Goal: Communication & Community: Share content

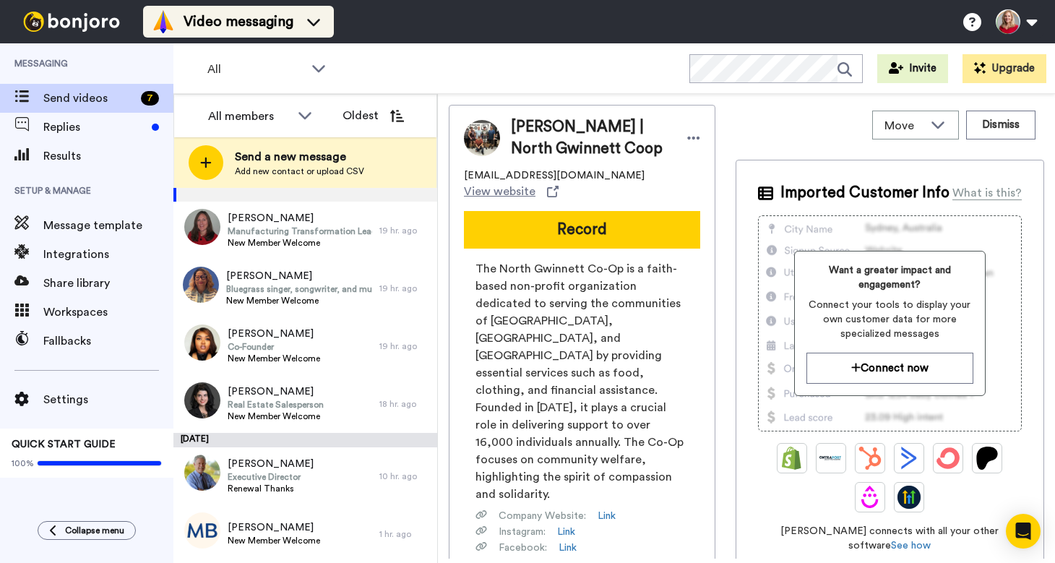
scroll to position [59, 0]
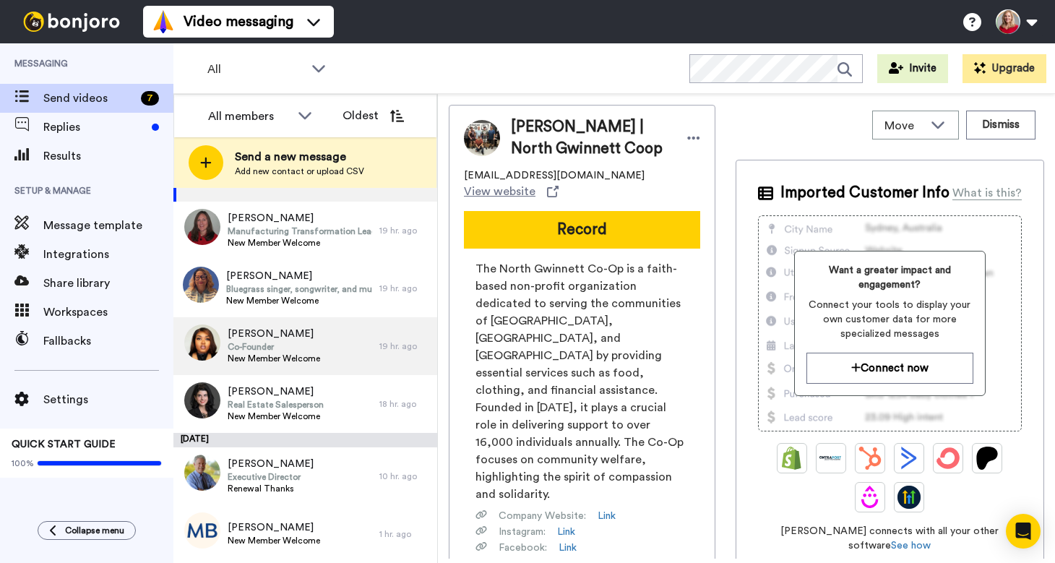
click at [273, 350] on span "Co-Founder" at bounding box center [274, 347] width 92 height 12
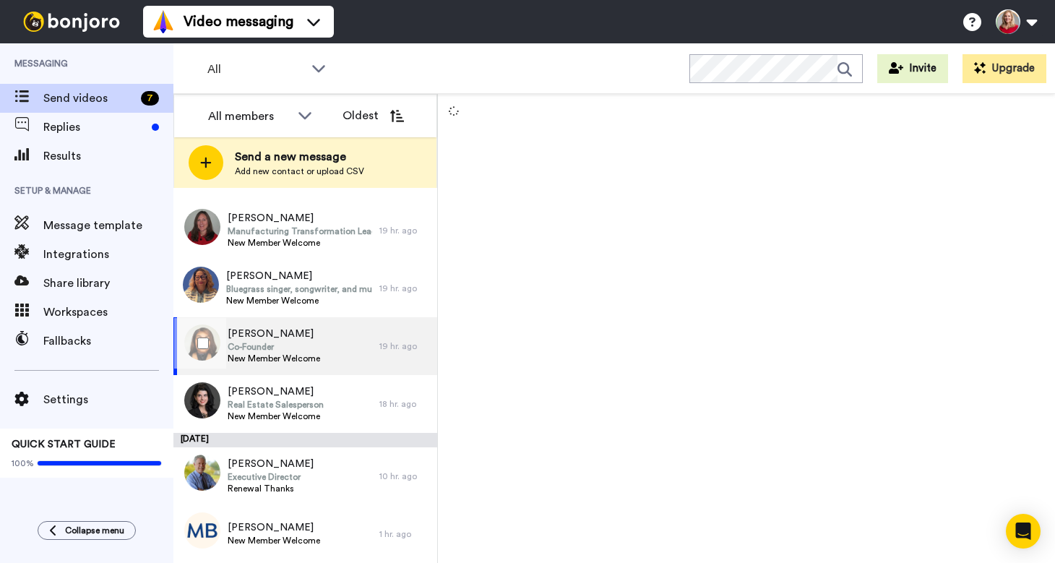
click at [273, 350] on span "Co-Founder" at bounding box center [274, 347] width 92 height 12
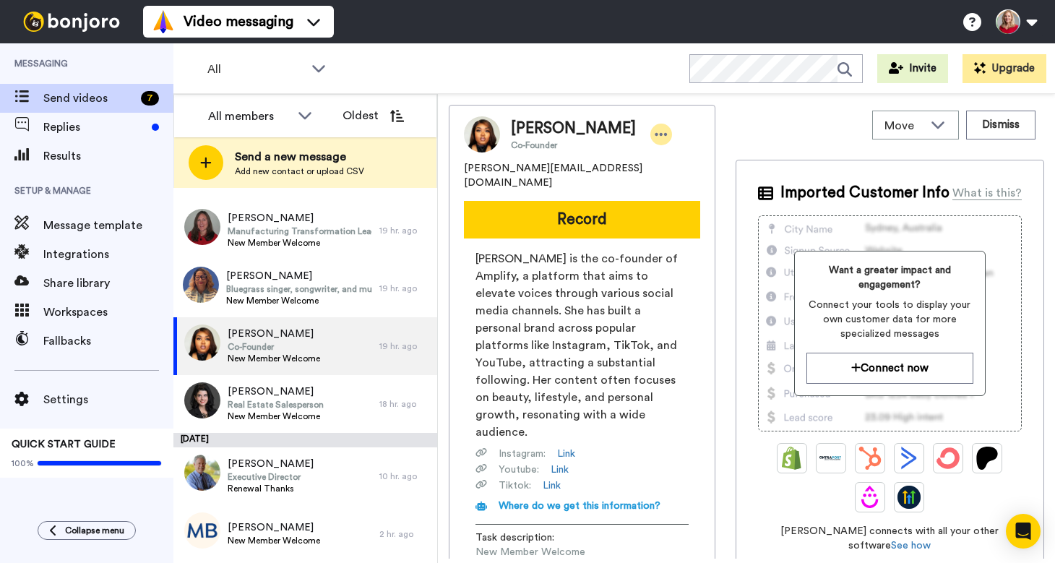
click at [655, 133] on icon at bounding box center [661, 134] width 13 height 14
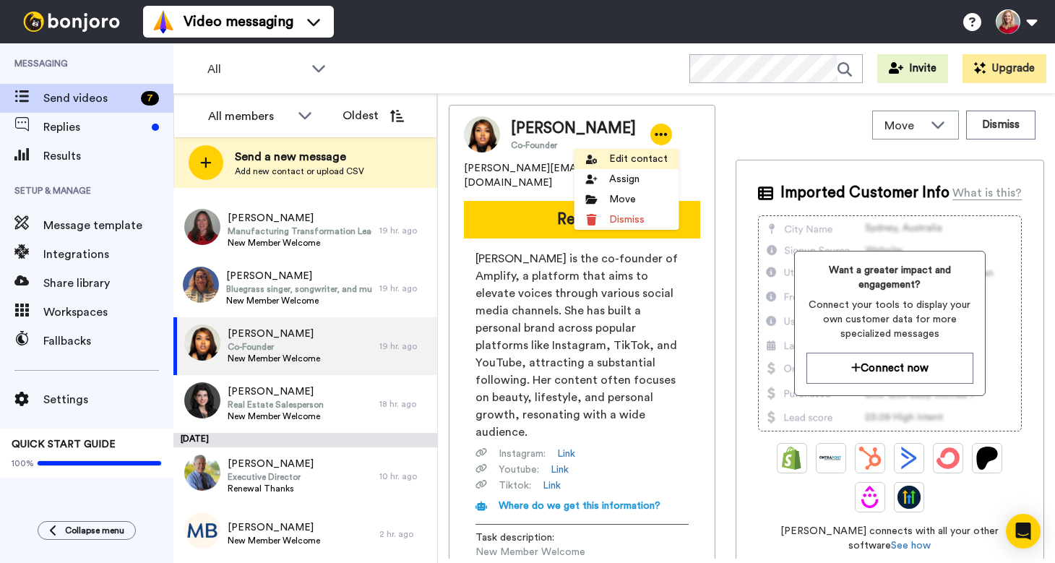
click at [616, 158] on li "Edit contact" at bounding box center [626, 159] width 105 height 20
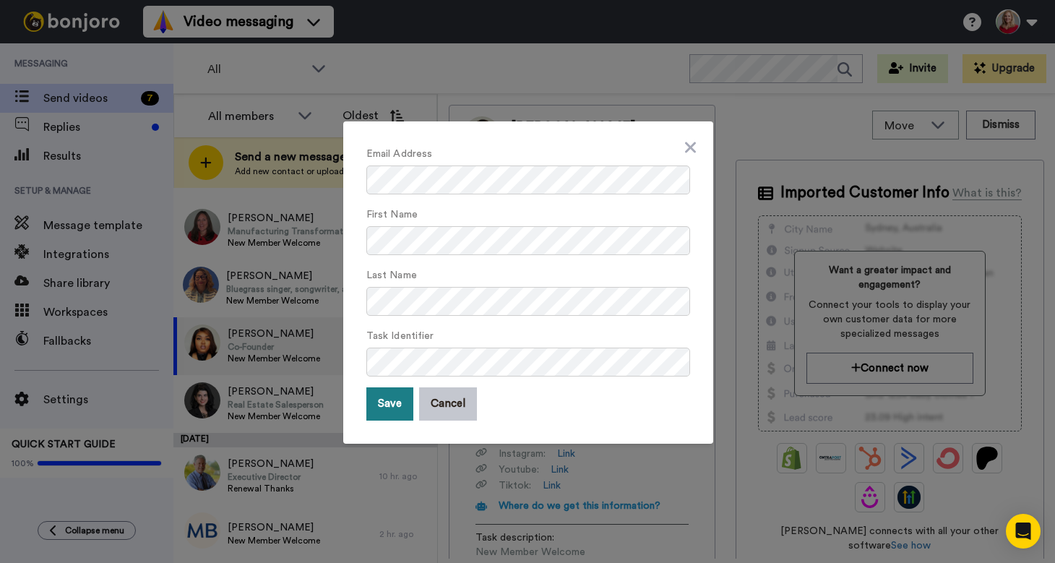
click at [379, 404] on button "Save" at bounding box center [389, 403] width 47 height 33
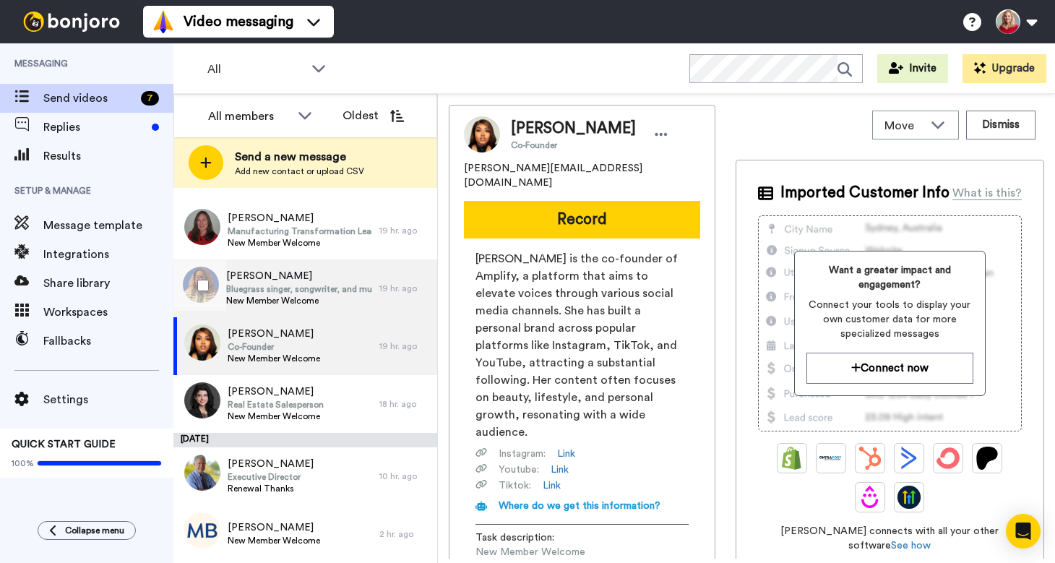
click at [268, 292] on span "Bluegrass singer, songwriter, and multi-instrumentalist" at bounding box center [299, 289] width 146 height 12
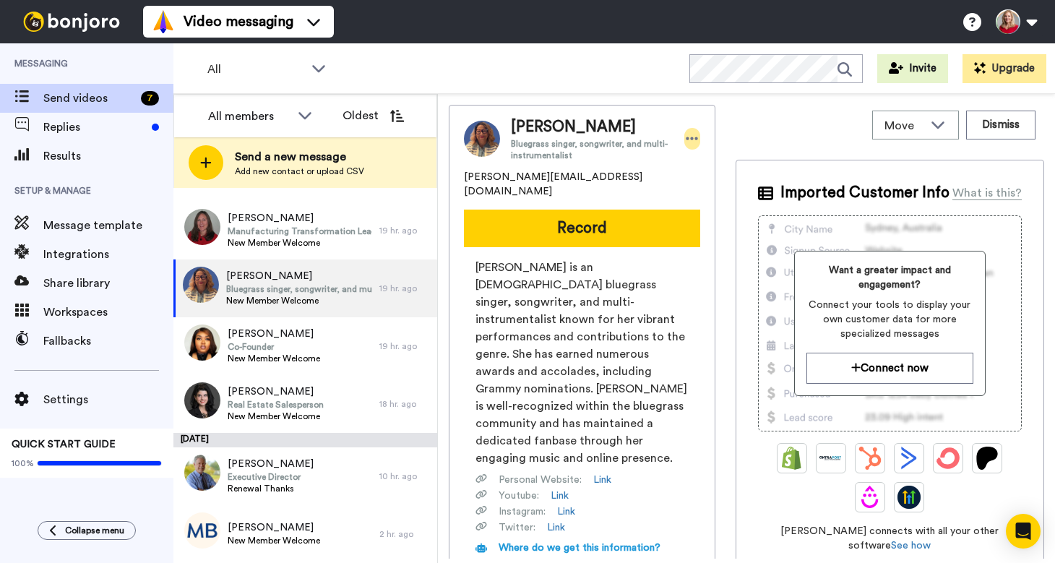
click at [691, 139] on icon at bounding box center [692, 138] width 12 height 3
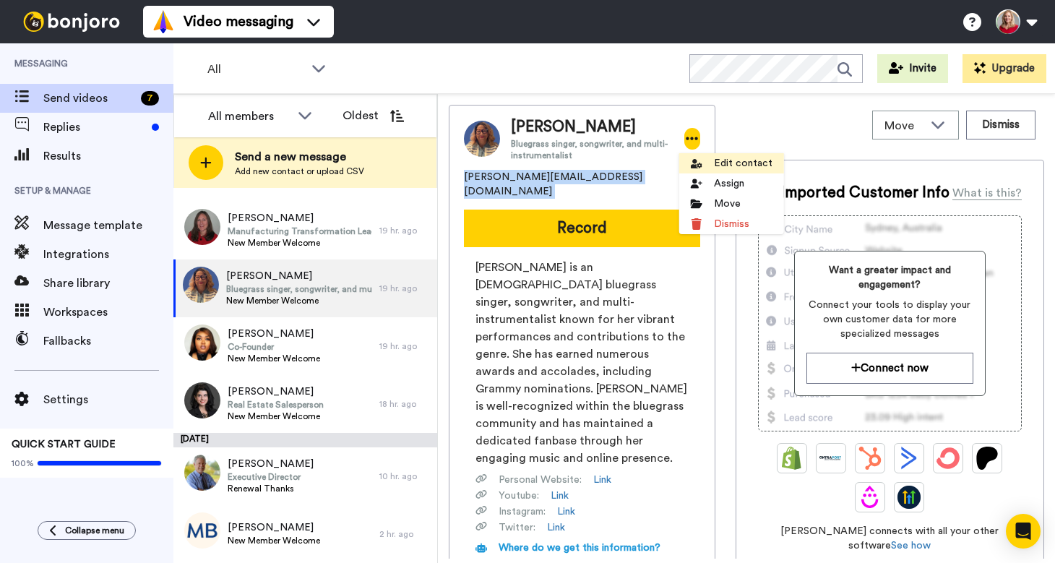
click at [740, 161] on li "Edit contact" at bounding box center [731, 163] width 105 height 20
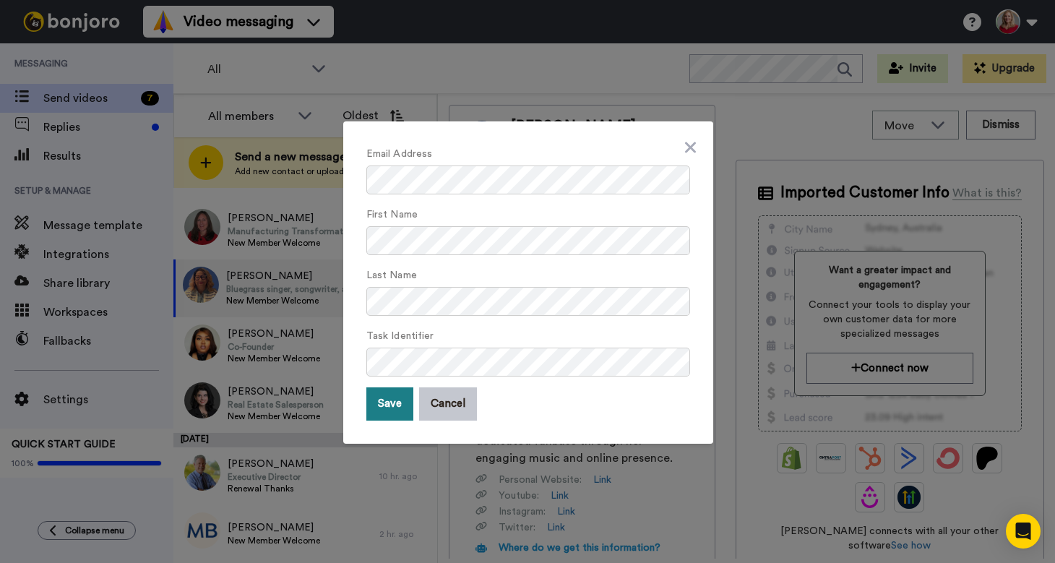
click at [373, 405] on button "Save" at bounding box center [389, 403] width 47 height 33
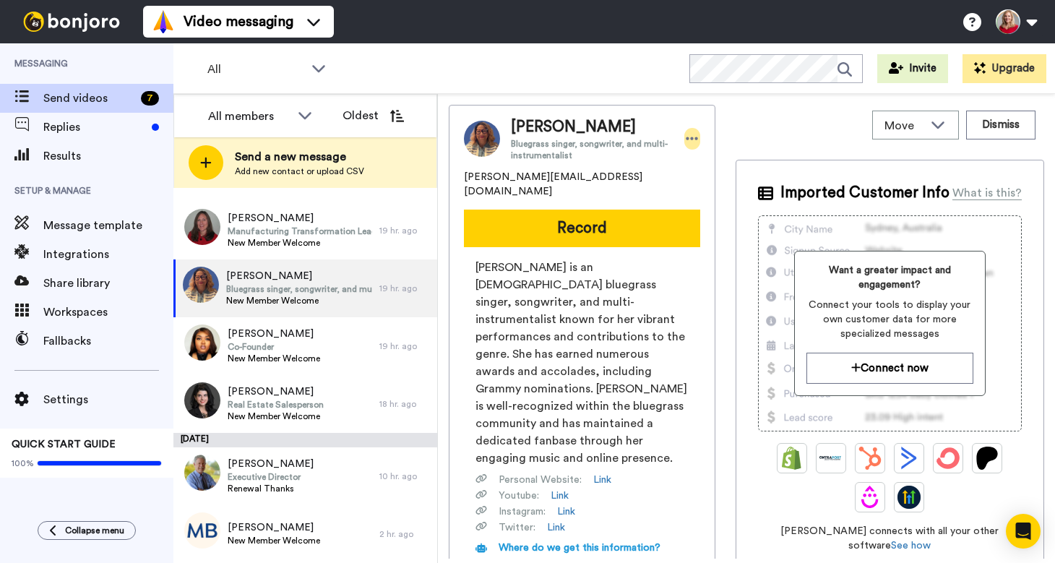
click at [686, 139] on icon at bounding box center [692, 139] width 13 height 14
click at [719, 160] on li "Edit contact" at bounding box center [731, 163] width 105 height 20
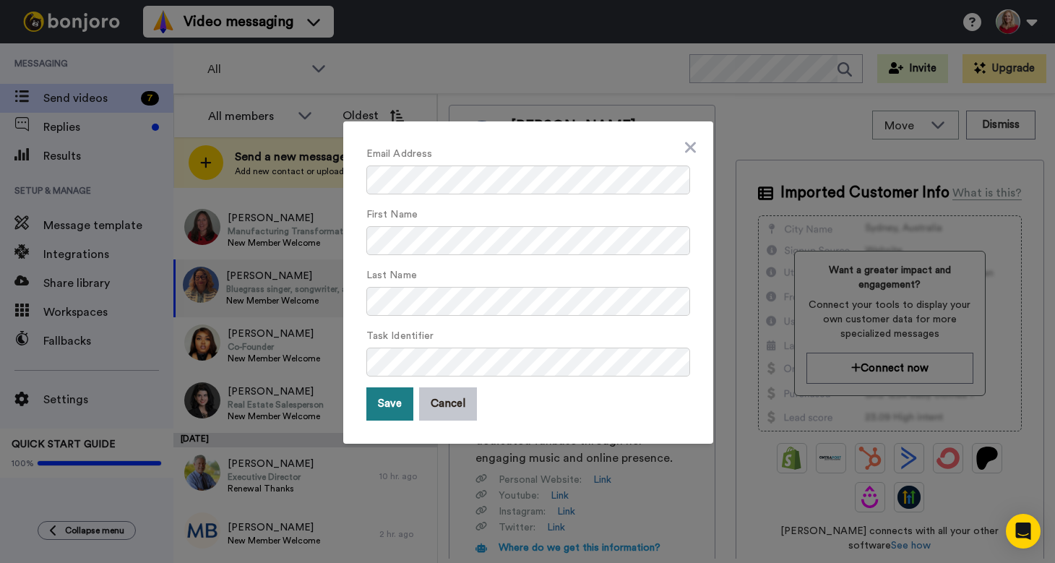
click at [384, 398] on button "Save" at bounding box center [389, 403] width 47 height 33
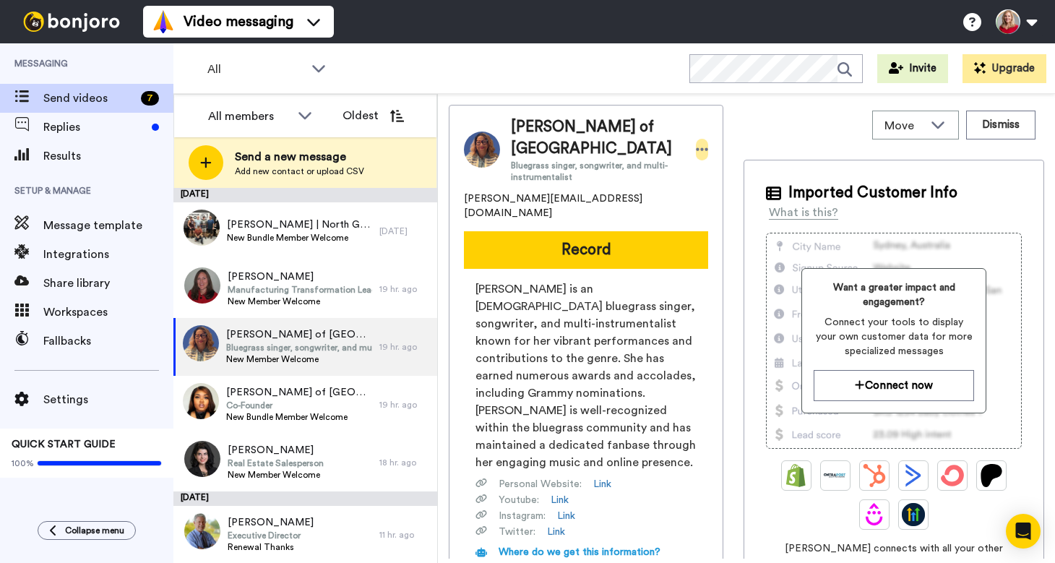
click at [696, 152] on icon at bounding box center [702, 149] width 13 height 14
click at [723, 168] on li "Edit contact" at bounding box center [731, 174] width 105 height 20
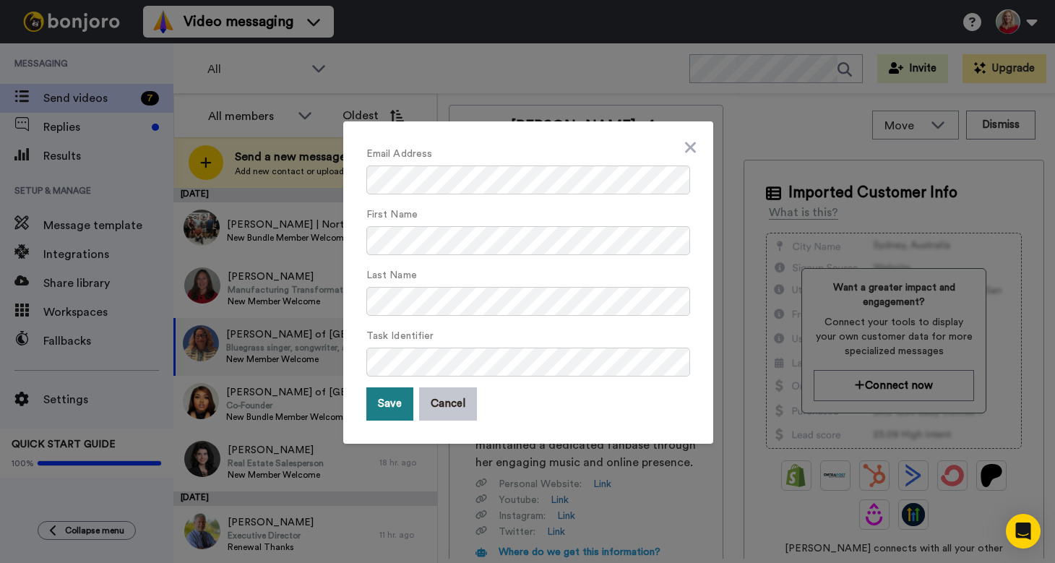
click at [378, 410] on button "Save" at bounding box center [389, 403] width 47 height 33
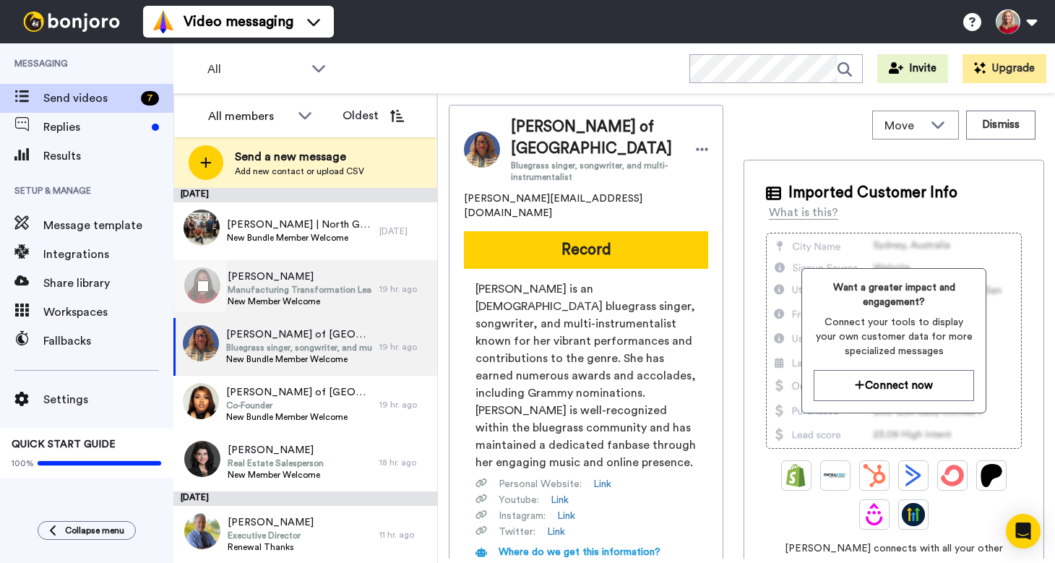
click at [259, 283] on span "[PERSON_NAME]" at bounding box center [300, 277] width 145 height 14
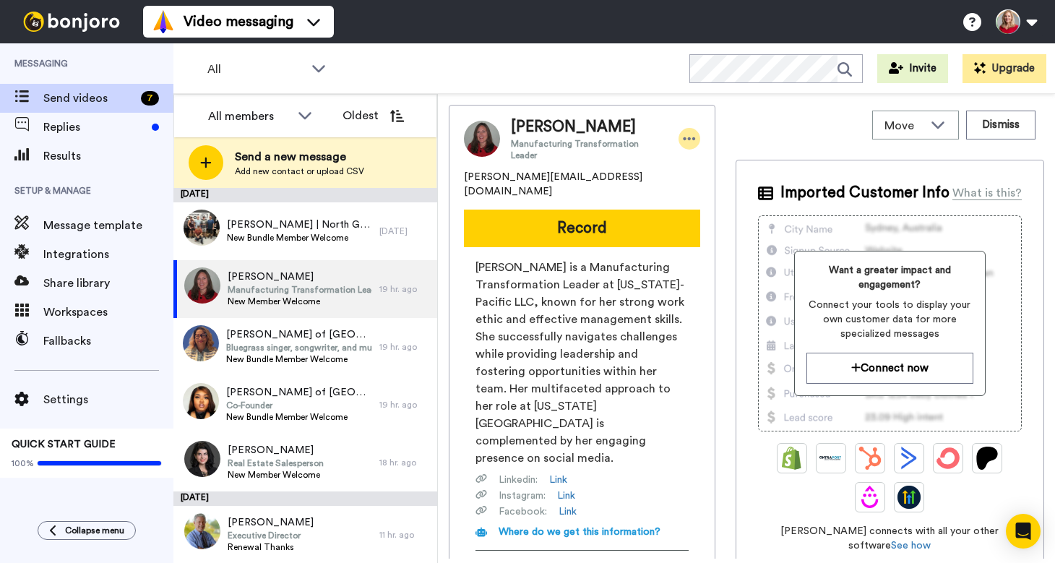
click at [683, 136] on icon at bounding box center [689, 139] width 13 height 14
click at [692, 168] on icon at bounding box center [691, 164] width 12 height 12
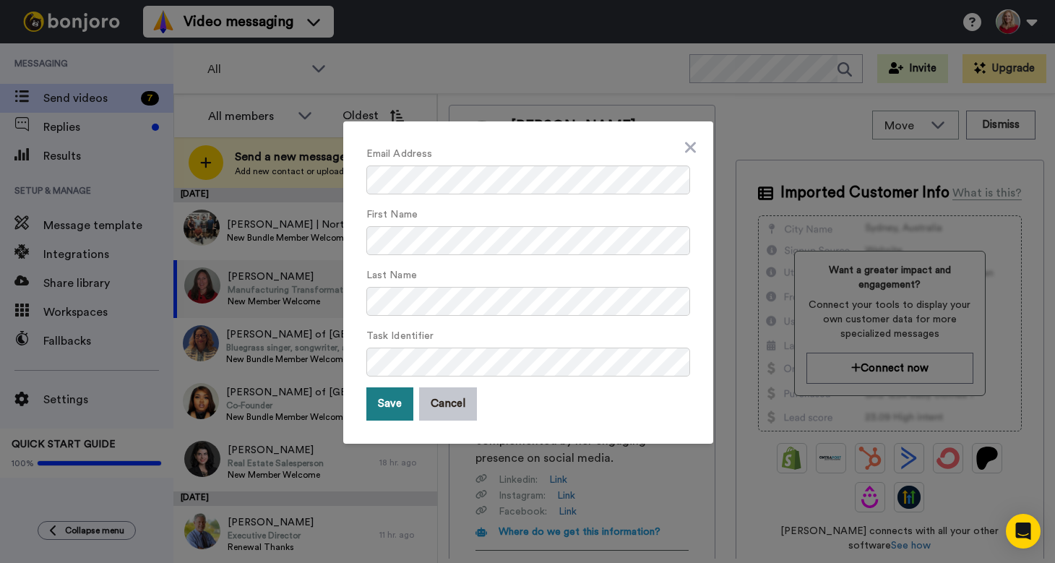
click at [381, 408] on button "Save" at bounding box center [389, 403] width 47 height 33
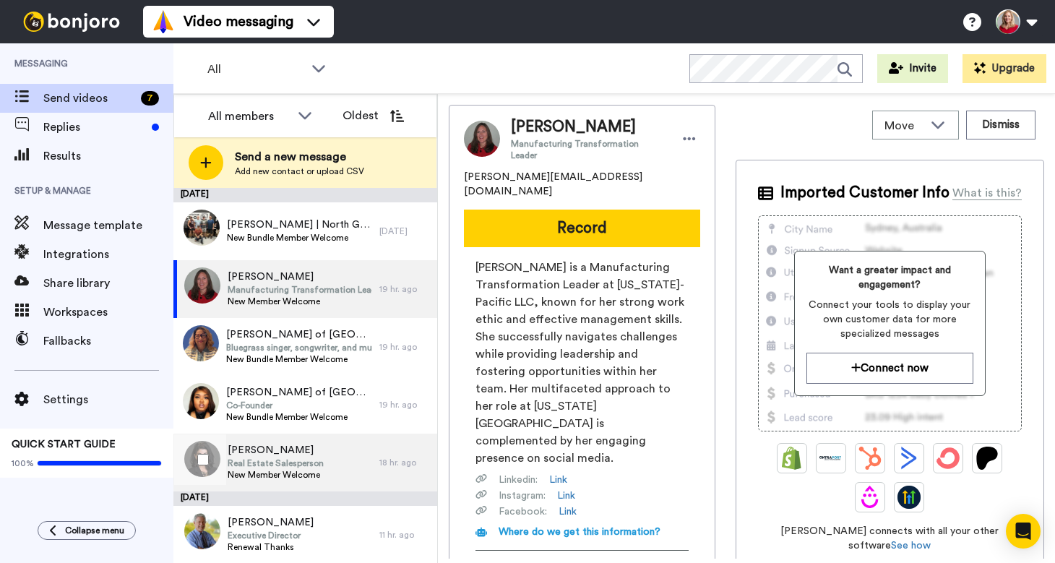
click at [237, 450] on span "Amy Monk" at bounding box center [276, 450] width 96 height 14
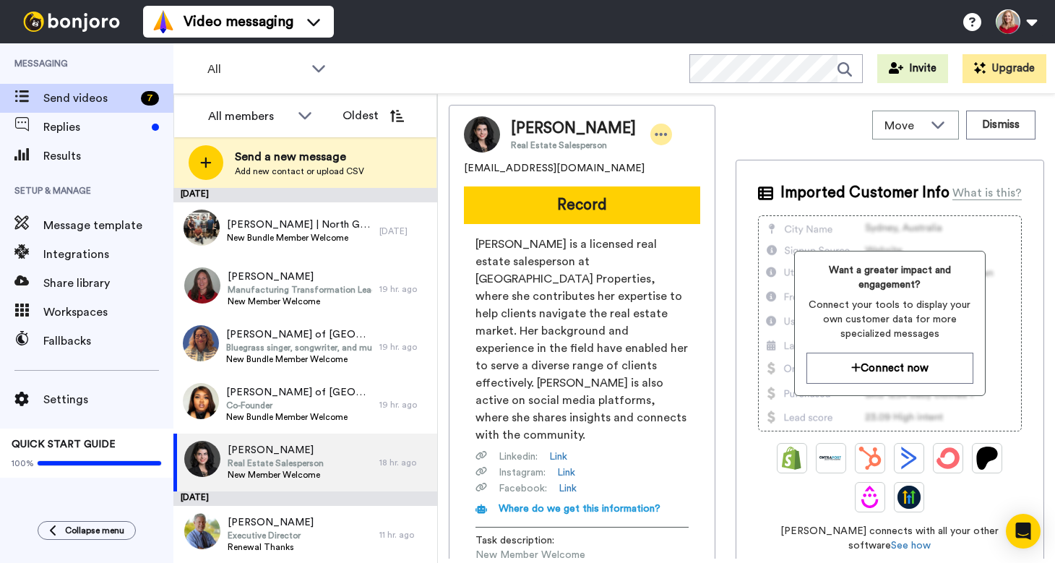
click at [655, 134] on icon at bounding box center [661, 134] width 13 height 14
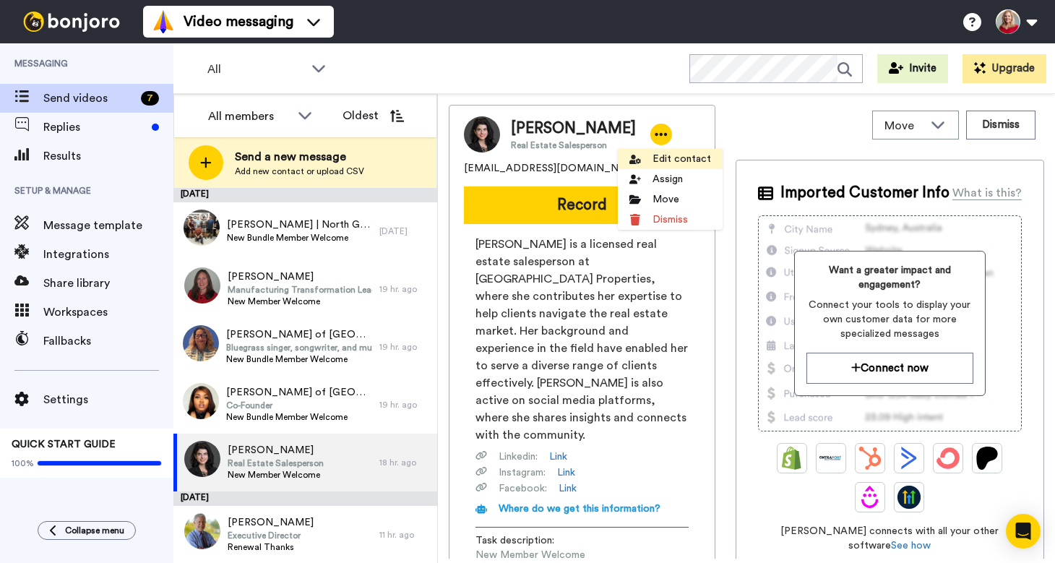
click at [663, 158] on li "Edit contact" at bounding box center [670, 159] width 105 height 20
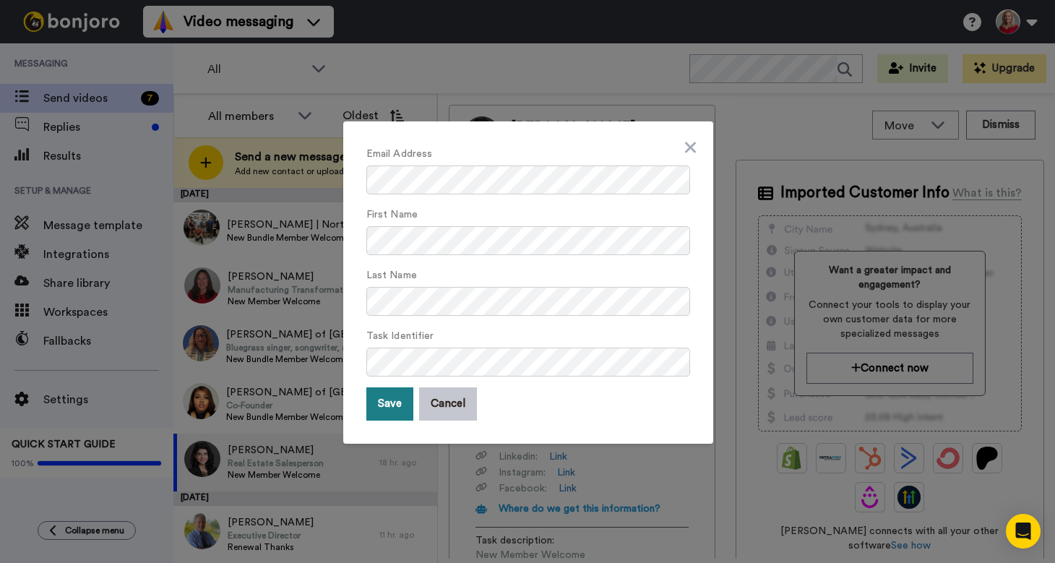
click at [373, 405] on button "Save" at bounding box center [389, 403] width 47 height 33
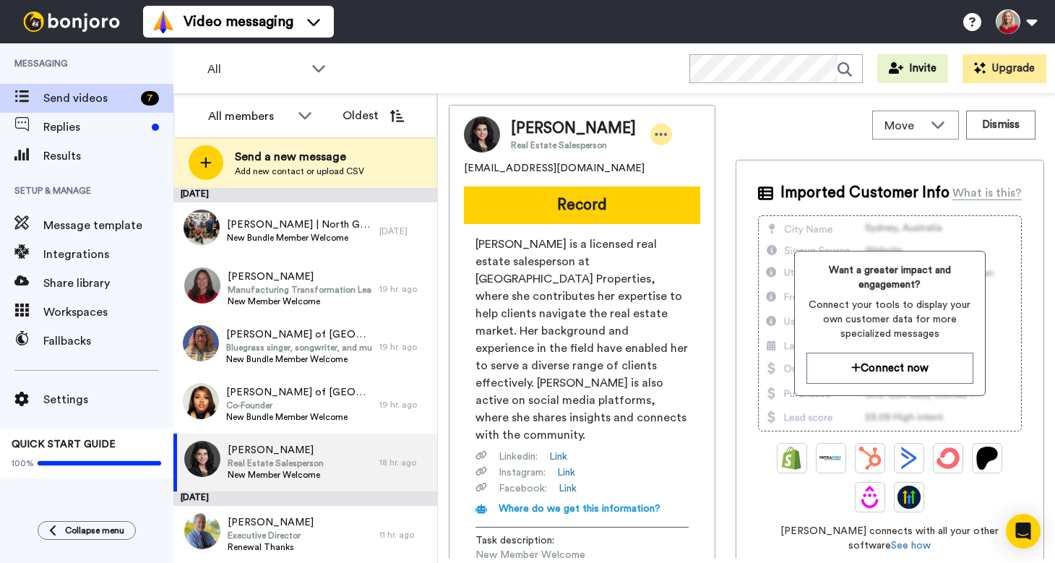
click at [655, 134] on icon at bounding box center [661, 134] width 12 height 3
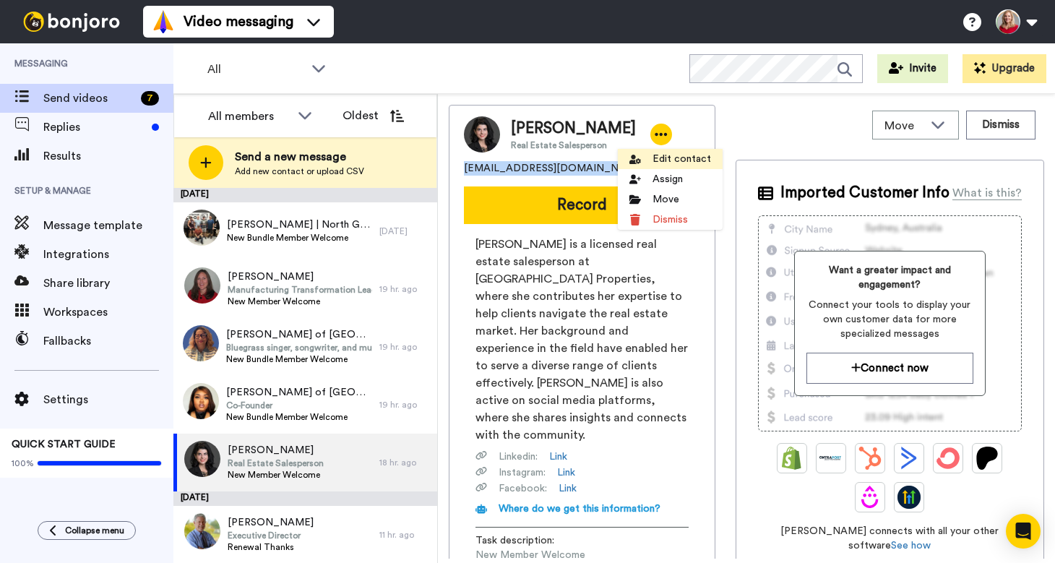
click at [653, 150] on li "Edit contact" at bounding box center [670, 159] width 105 height 20
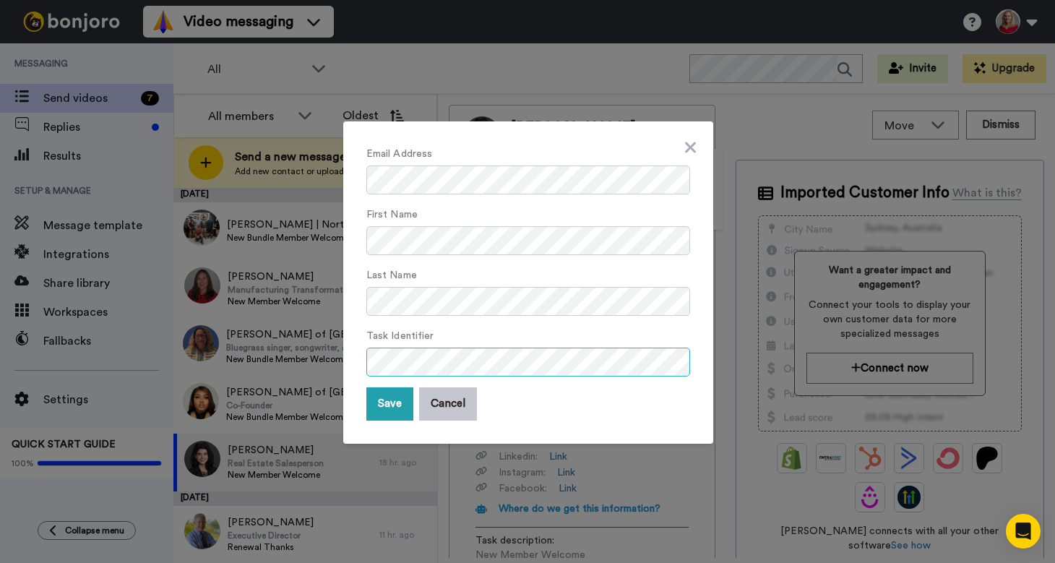
click at [350, 365] on div "Email Address First Name Last Name Task Identifier Save Cancel" at bounding box center [528, 282] width 370 height 322
click at [374, 411] on button "Save" at bounding box center [389, 403] width 47 height 33
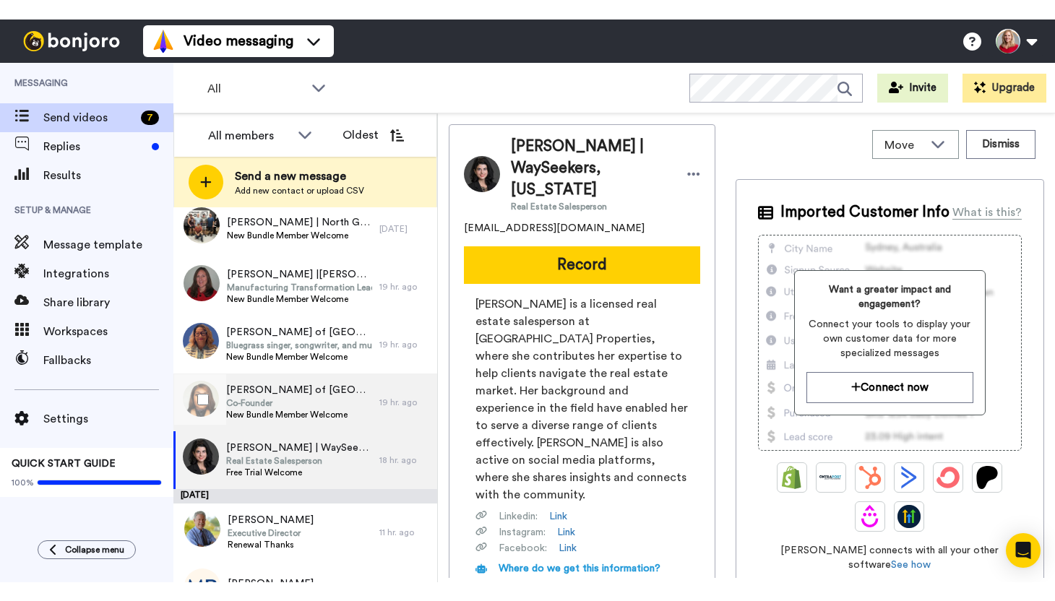
scroll to position [59, 0]
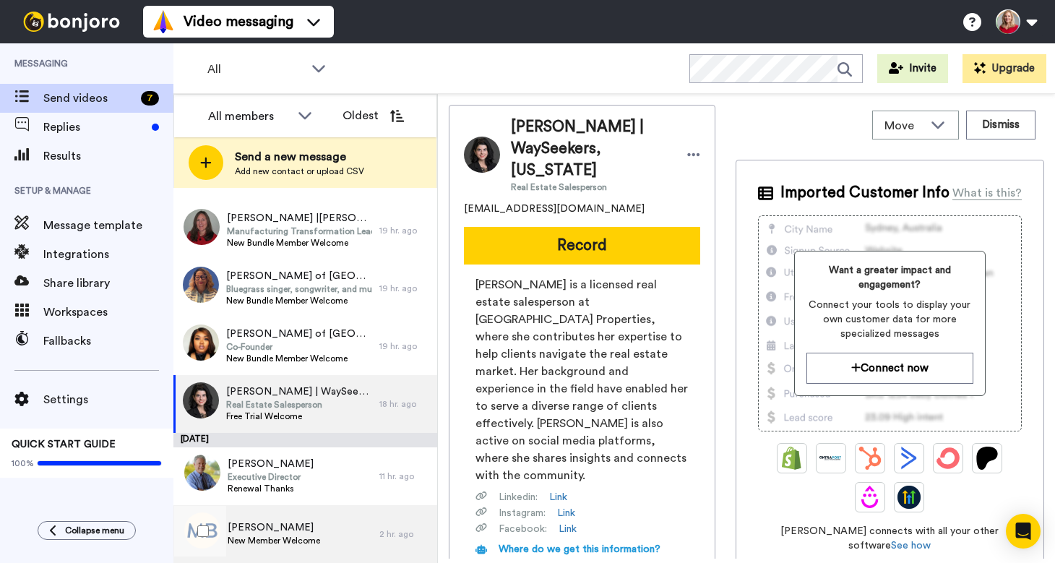
click at [259, 528] on span "[PERSON_NAME]" at bounding box center [274, 527] width 92 height 14
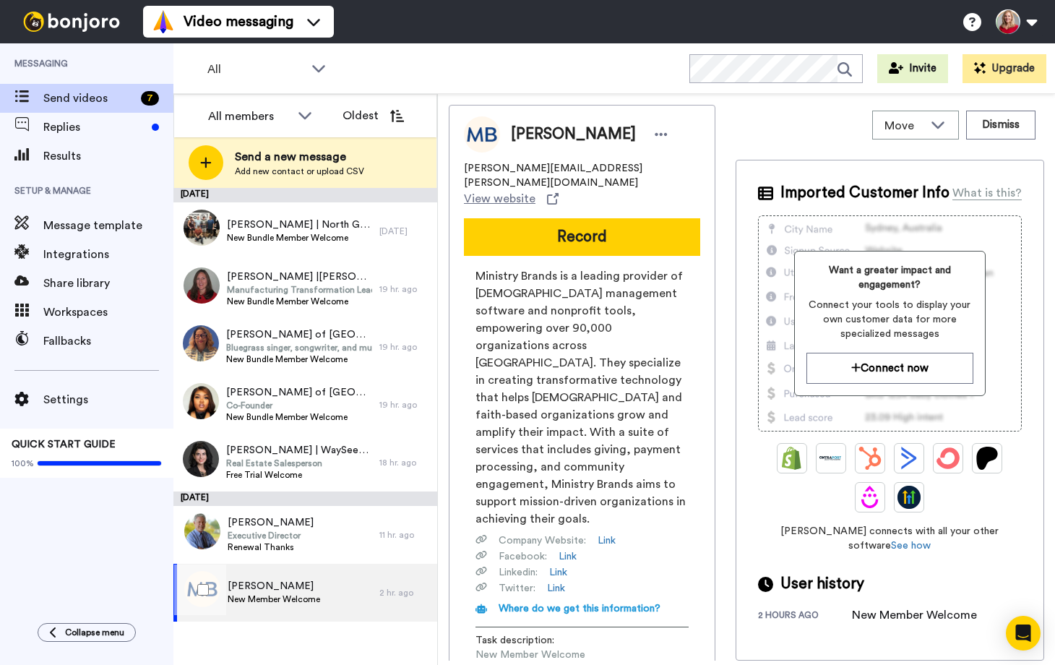
click at [267, 562] on span "New Member Welcome" at bounding box center [274, 599] width 92 height 12
click at [264, 562] on span "[PERSON_NAME]" at bounding box center [274, 586] width 92 height 14
click at [655, 135] on icon at bounding box center [661, 134] width 13 height 14
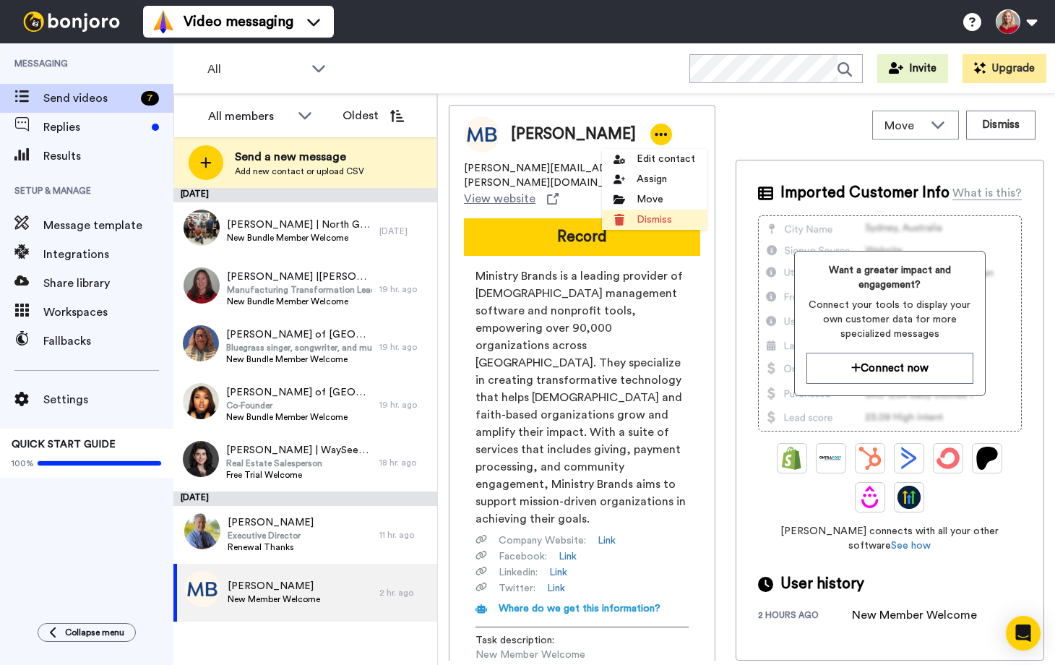
click at [651, 218] on li "Dismiss" at bounding box center [654, 220] width 105 height 20
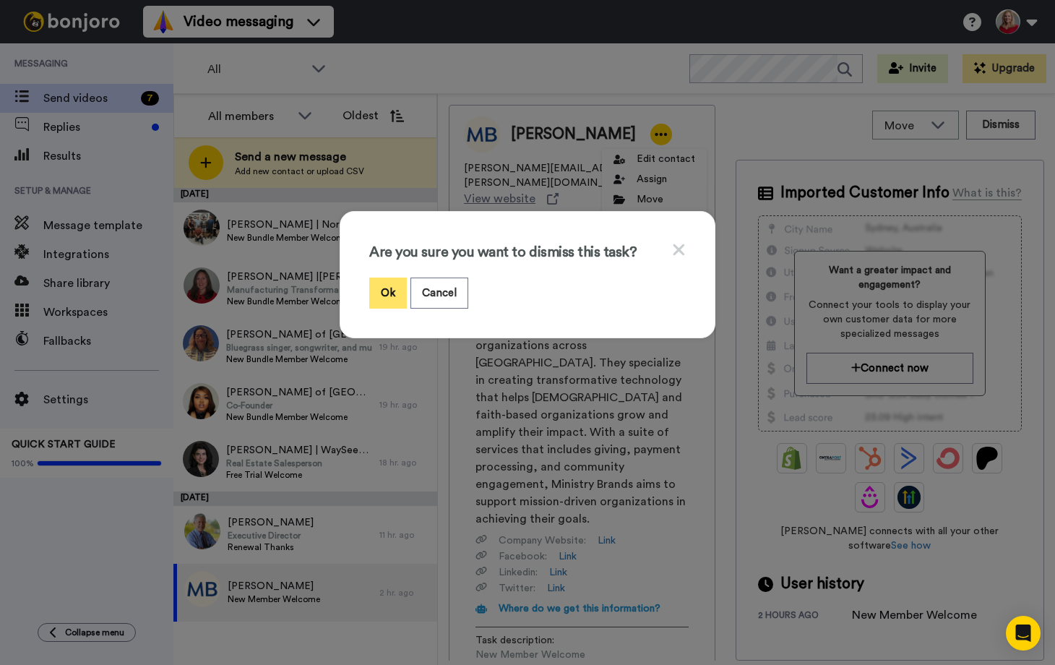
click at [382, 290] on button "Ok" at bounding box center [388, 292] width 38 height 31
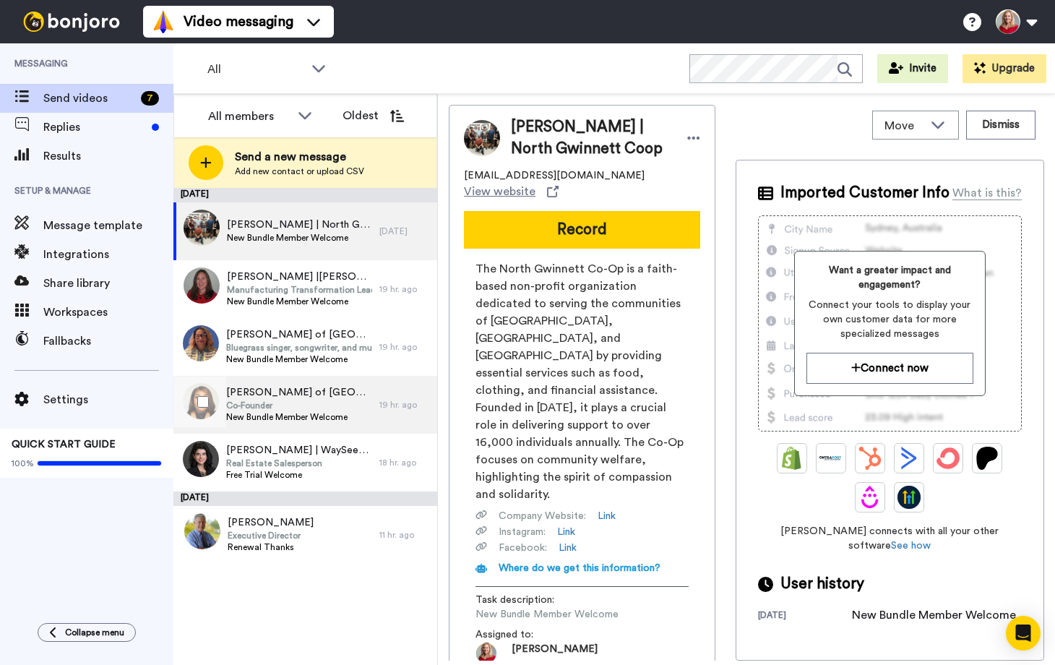
click at [299, 404] on span "Co-Founder" at bounding box center [299, 406] width 146 height 12
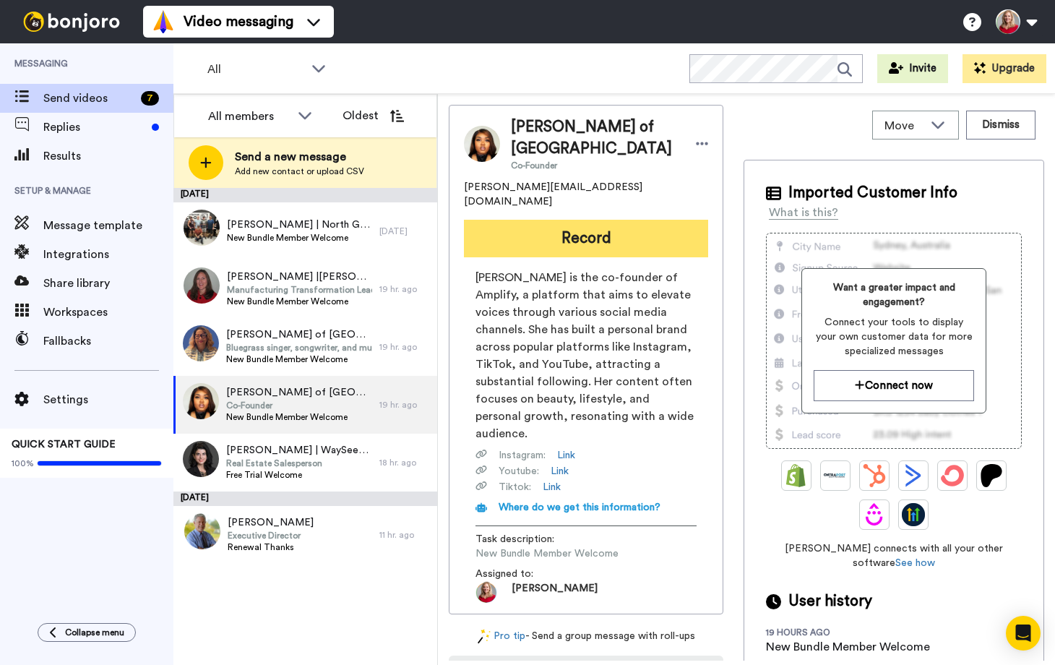
click at [582, 220] on button "Record" at bounding box center [586, 239] width 244 height 38
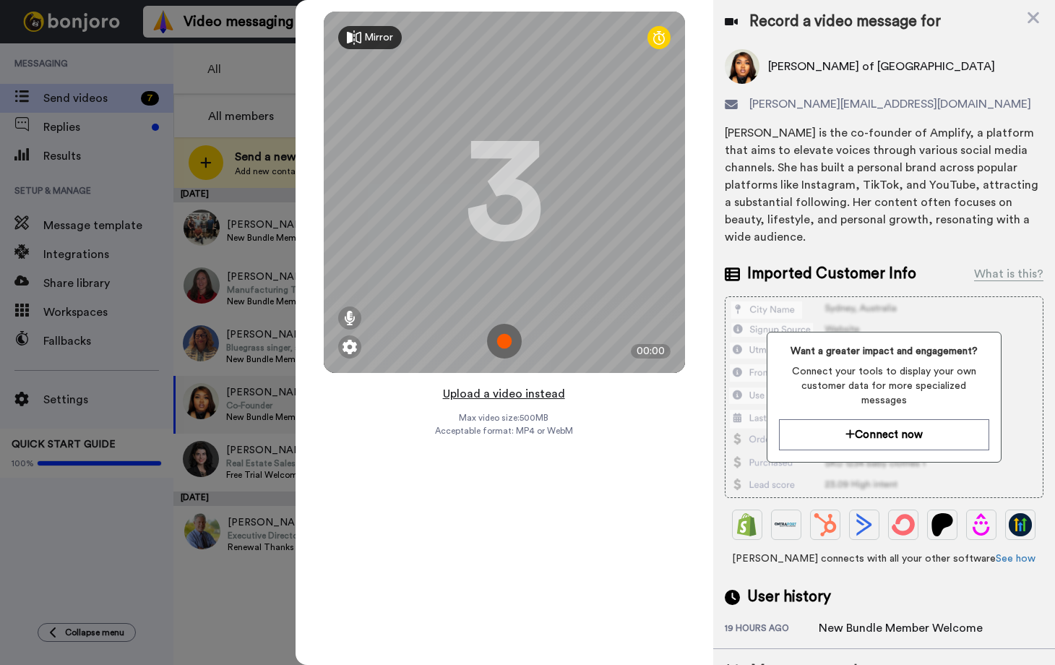
click at [526, 392] on button "Upload a video instead" at bounding box center [504, 393] width 131 height 19
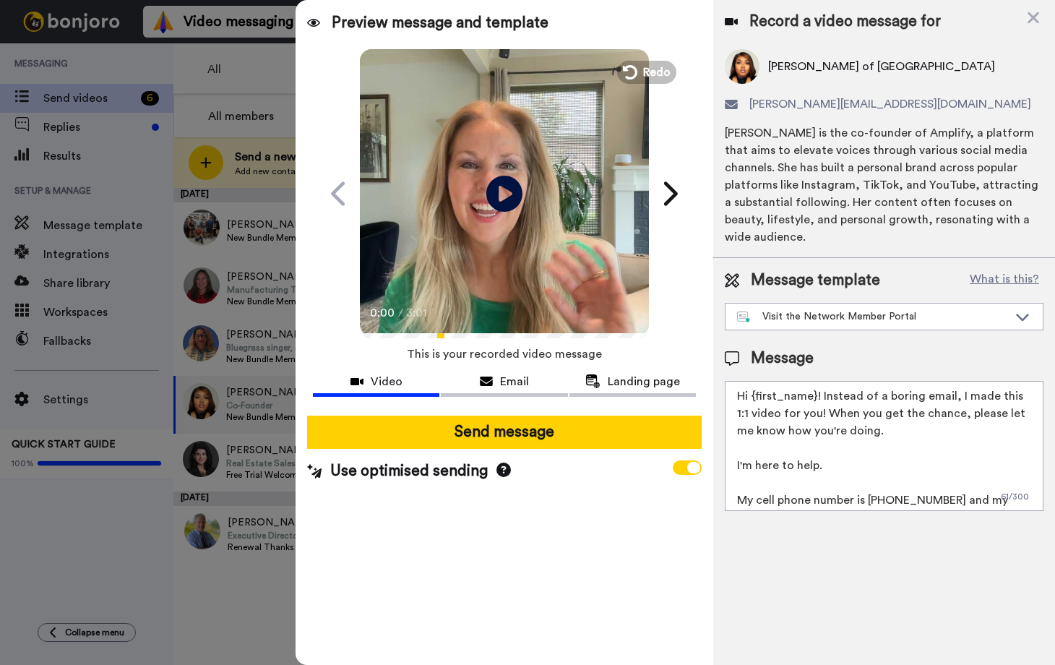
drag, startPoint x: 892, startPoint y: 416, endPoint x: 829, endPoint y: 397, distance: 66.3
click at [829, 397] on textarea "Hi {first_name}! Instead of a boring email, I made this 1:1 video for you! When…" at bounding box center [884, 446] width 319 height 130
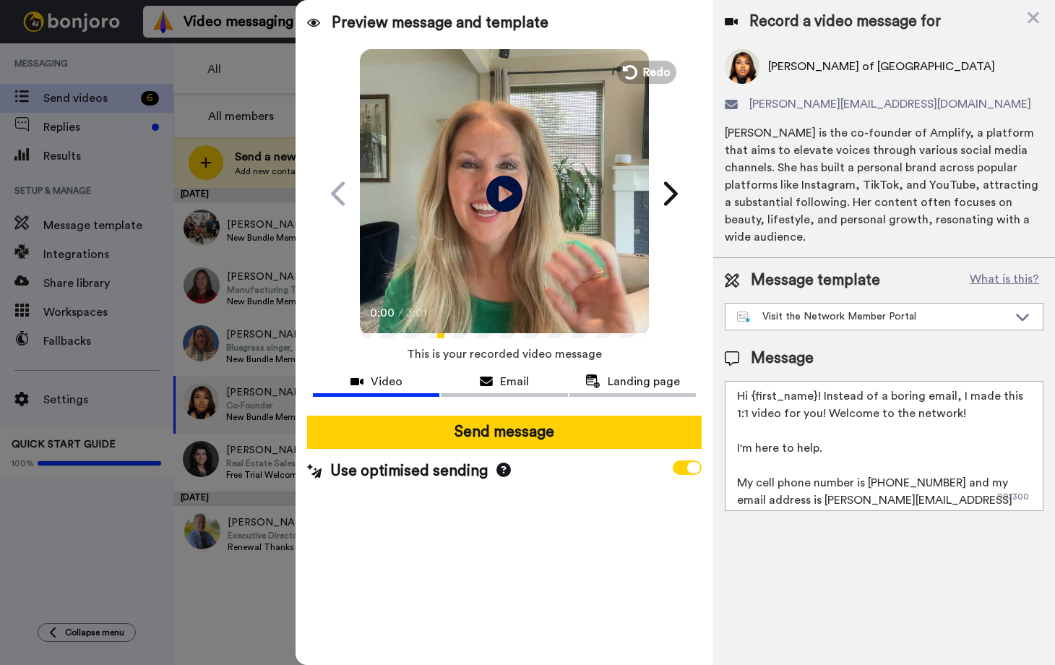
click at [824, 397] on textarea "Hi {first_name}! Instead of a boring email, I made this 1:1 video for you! Welc…" at bounding box center [884, 446] width 319 height 130
click at [819, 381] on textarea "Hi {first_name}! Instead of a boring email, I made this 1:1 video for you. Welc…" at bounding box center [884, 446] width 319 height 130
drag, startPoint x: 970, startPoint y: 391, endPoint x: 733, endPoint y: 368, distance: 238.1
click at [733, 381] on textarea "Hi {first_name}. Instead of a boring email, I made this 1:1 video for you. Welc…" at bounding box center [884, 446] width 319 height 130
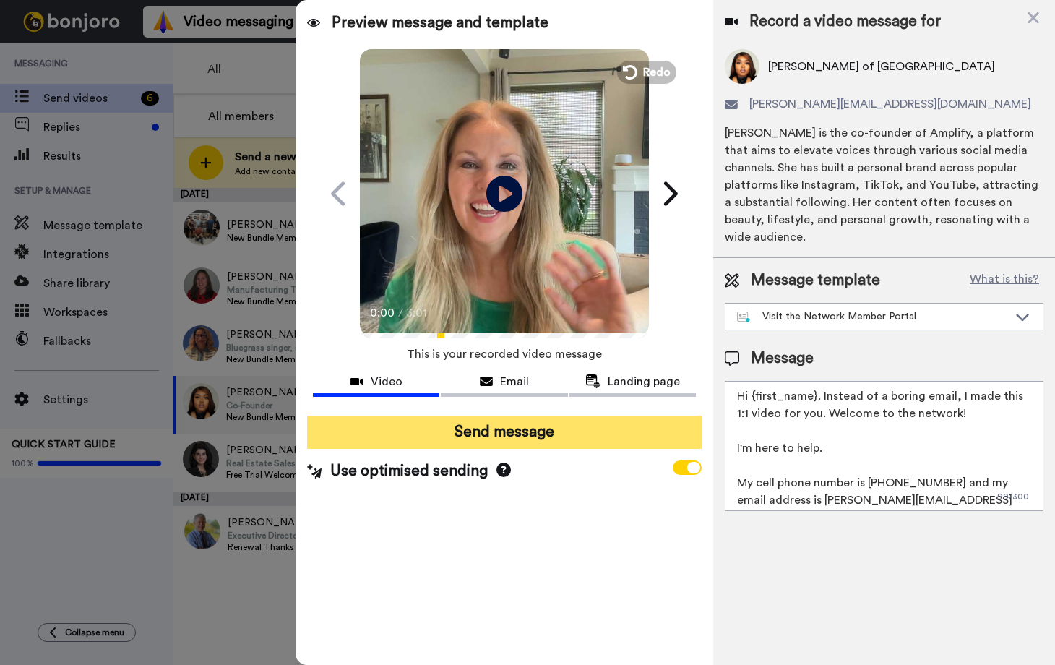
type textarea "Hi {first_name}. Instead of a boring email, I made this 1:1 video for you. Welc…"
click at [502, 432] on button "Send message" at bounding box center [504, 432] width 395 height 33
